Goal: Information Seeking & Learning: Learn about a topic

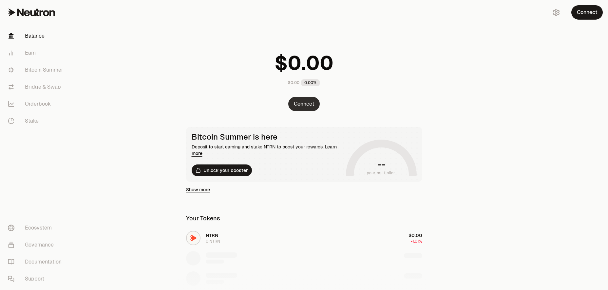
click at [309, 103] on button "Connect" at bounding box center [303, 104] width 31 height 14
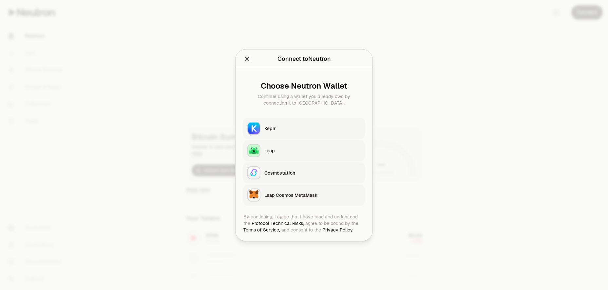
click at [280, 126] on div "Keplr" at bounding box center [312, 128] width 96 height 7
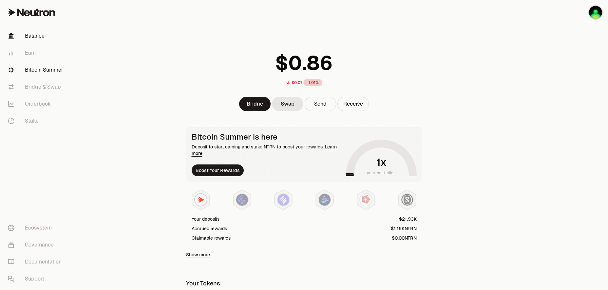
click at [49, 70] on link "Bitcoin Summer" at bounding box center [37, 70] width 68 height 17
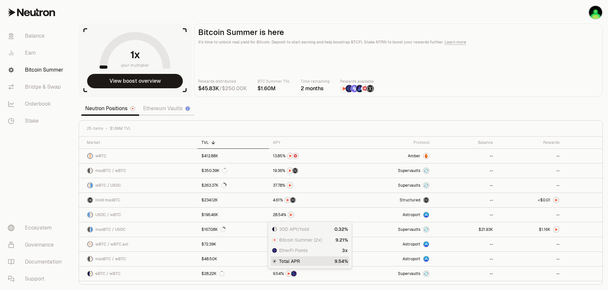
click at [287, 119] on section "your multiplier View boost overview Bitcoin Summer is here It's time to unlock …" at bounding box center [340, 145] width 534 height 290
drag, startPoint x: 306, startPoint y: 106, endPoint x: 271, endPoint y: 105, distance: 35.1
click at [271, 105] on section "your multiplier View boost overview Bitcoin Summer is here It's time to unlock …" at bounding box center [340, 145] width 534 height 290
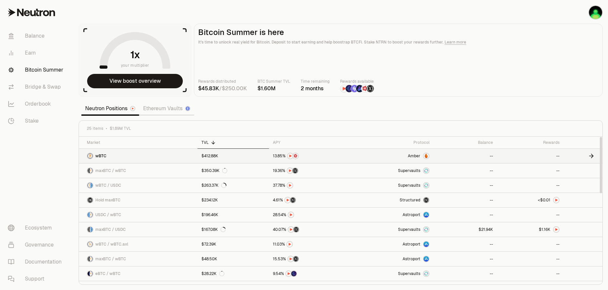
click at [270, 156] on link at bounding box center [309, 156] width 81 height 14
